Goal: Use online tool/utility: Utilize a website feature to perform a specific function

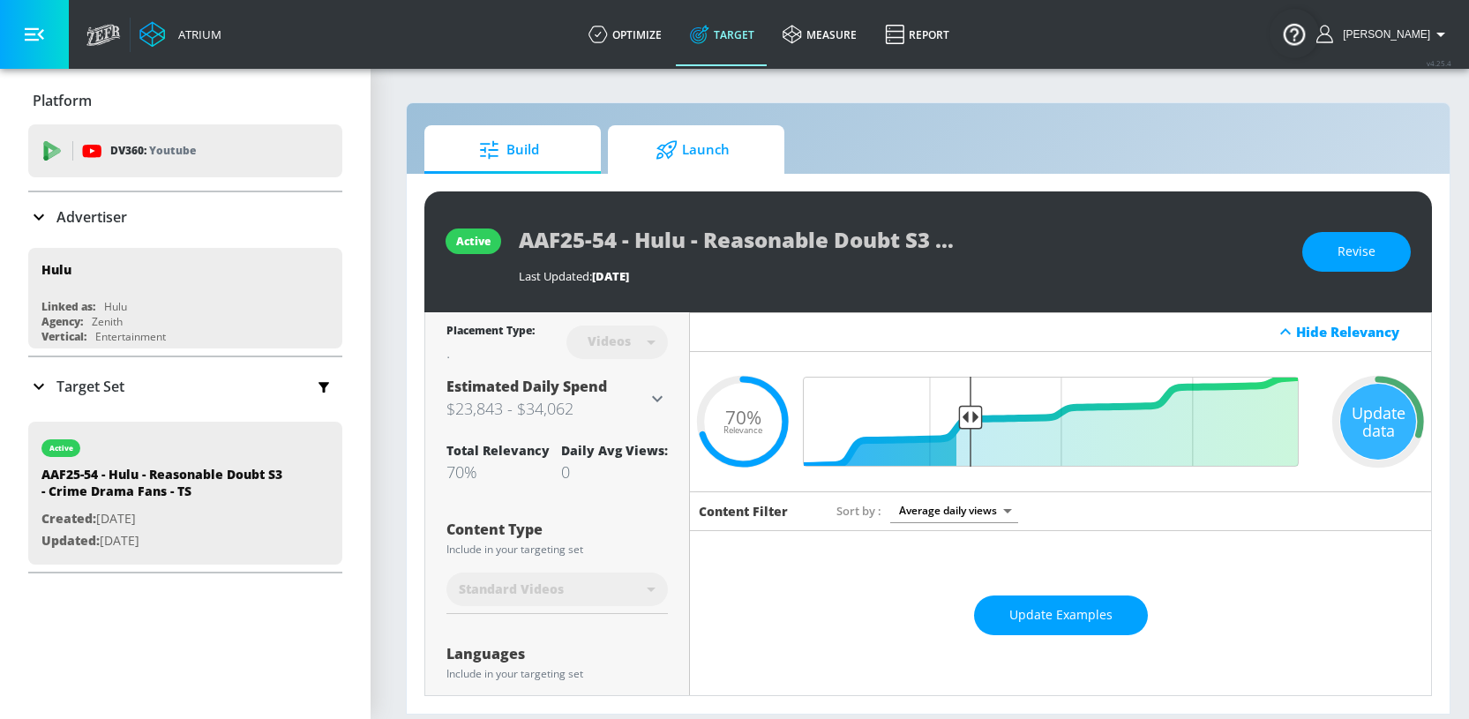
click at [684, 147] on span "Launch" at bounding box center [693, 150] width 134 height 42
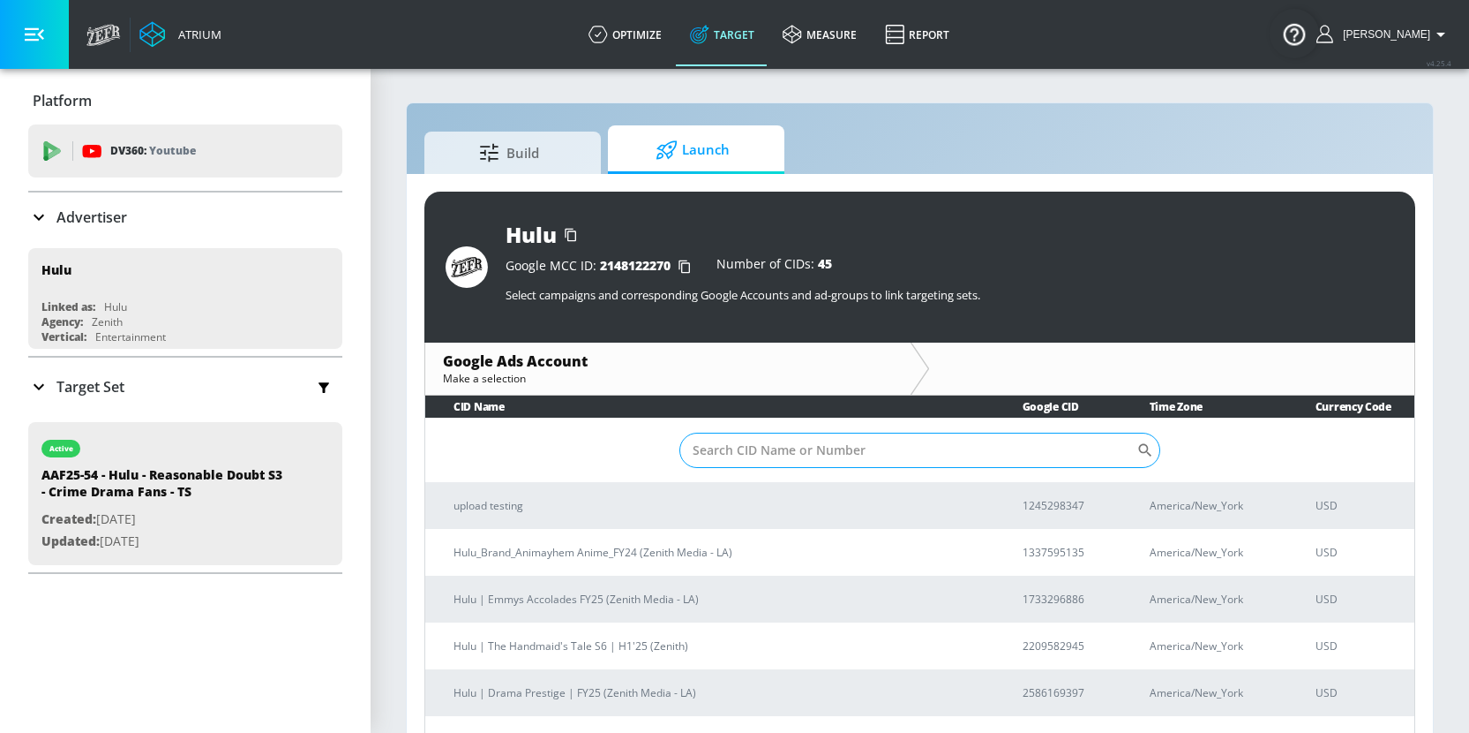
click at [720, 456] on input "Sort By" at bounding box center [908, 449] width 457 height 35
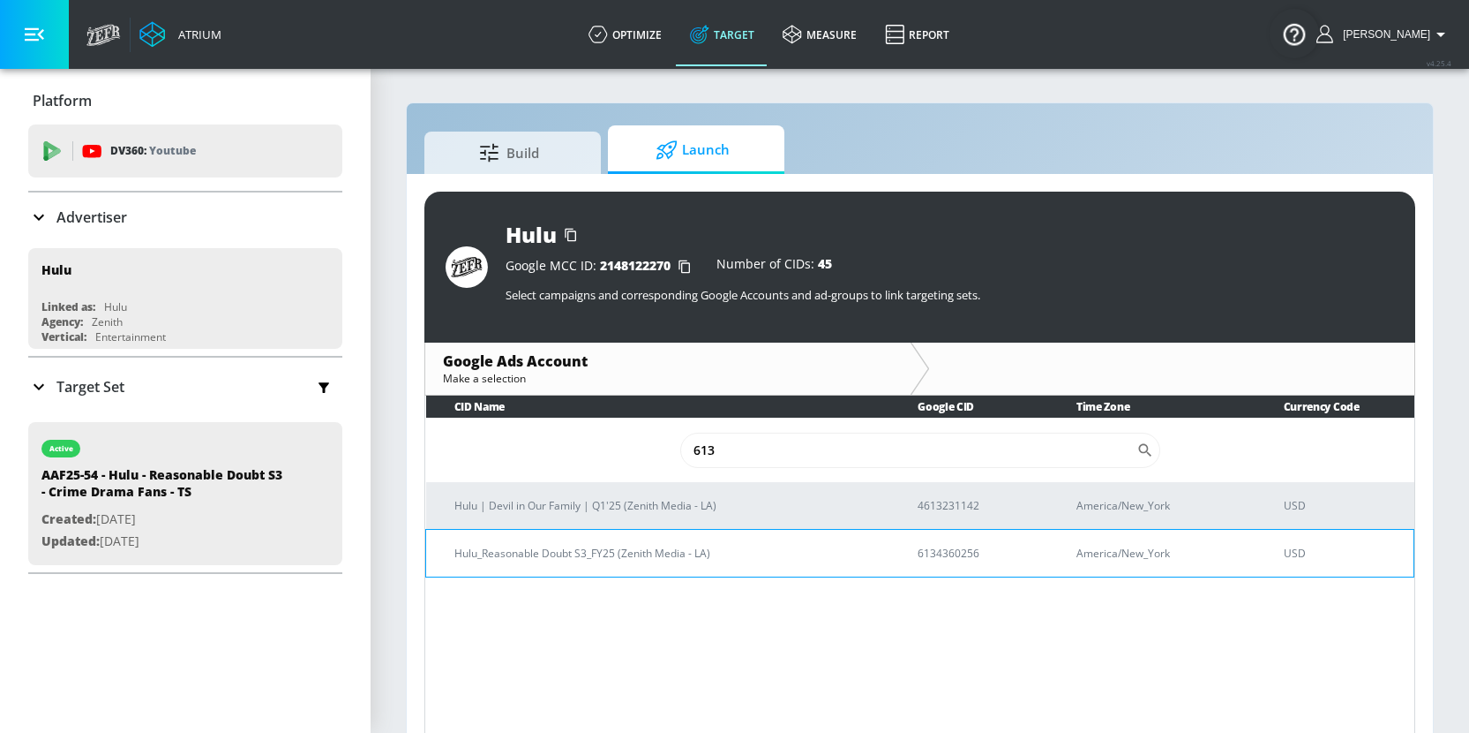
type input "613"
click at [935, 550] on p "6134360256" at bounding box center [976, 553] width 116 height 19
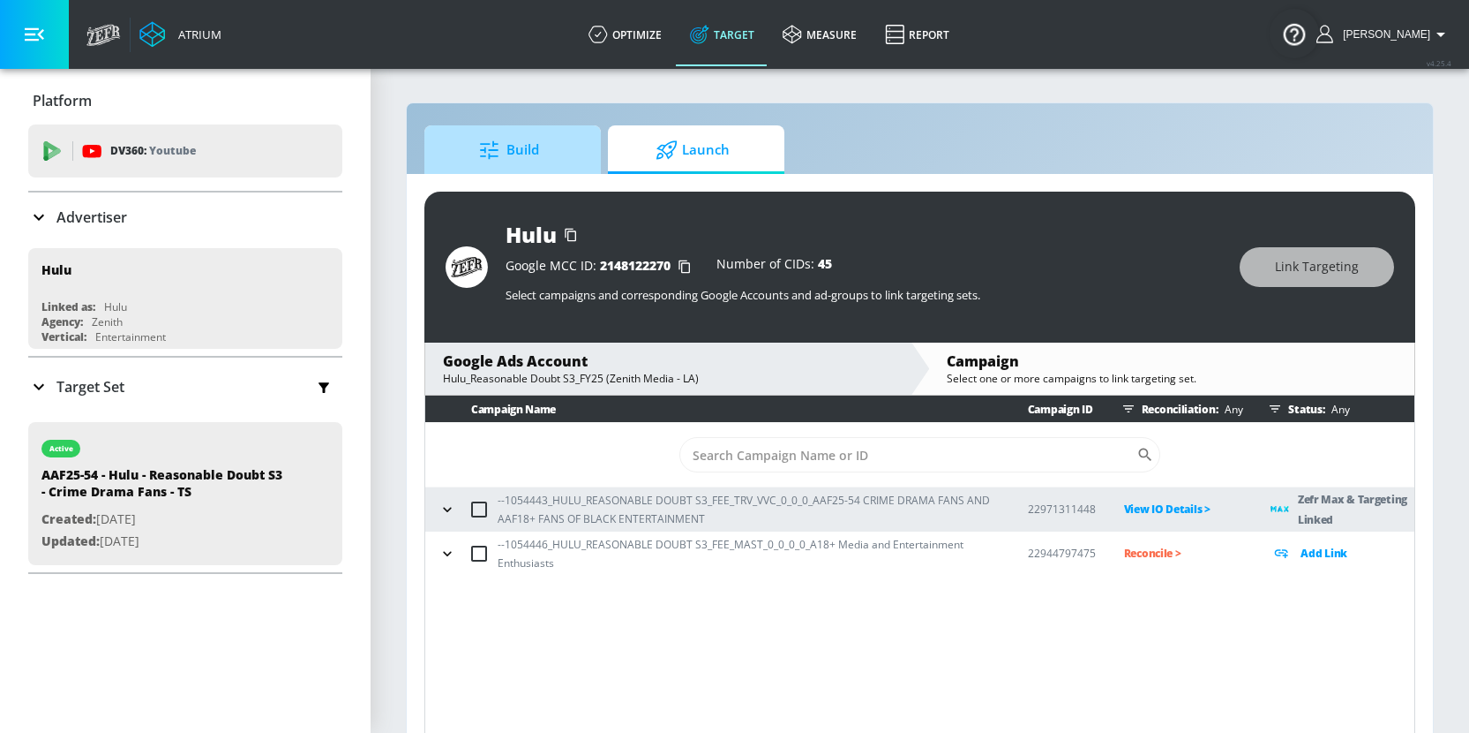
click at [530, 153] on span "Build" at bounding box center [509, 150] width 134 height 42
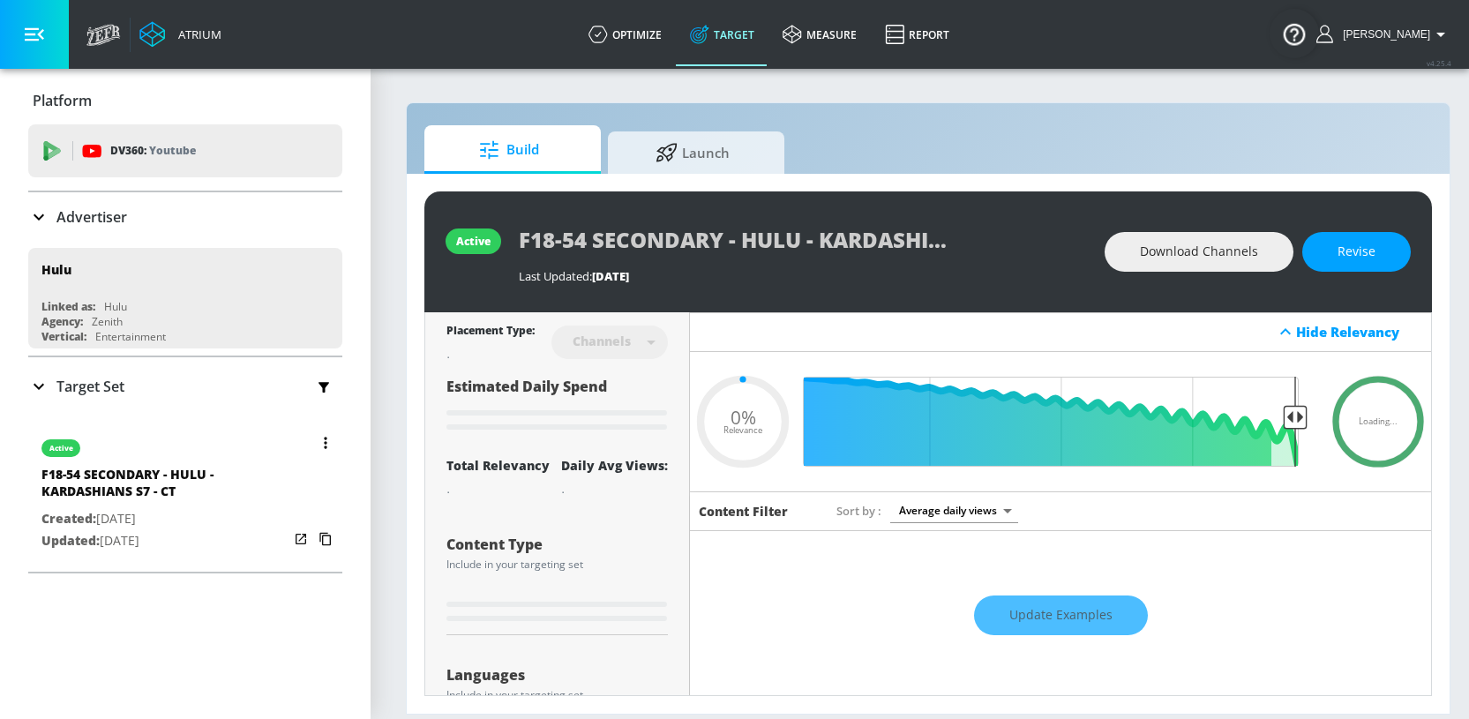
type input "0.6"
